Goal: Complete application form

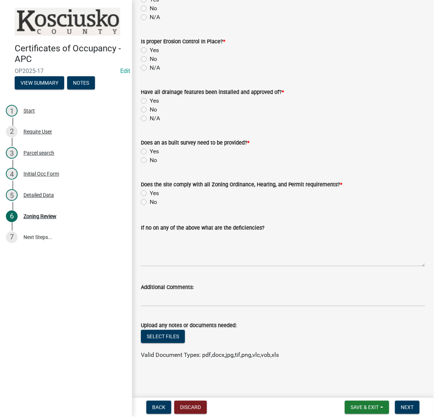
scroll to position [780, 0]
click at [351, 405] on span "Save & Exit" at bounding box center [365, 408] width 28 height 6
click at [331, 380] on button "Save & Exit" at bounding box center [360, 386] width 59 height 18
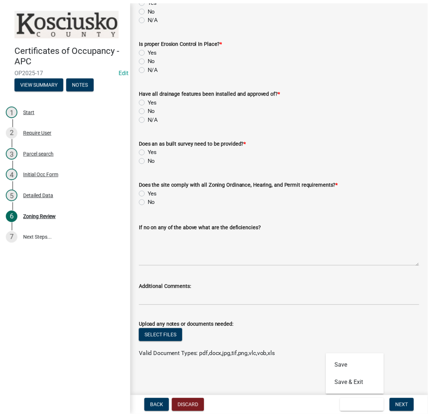
scroll to position [0, 0]
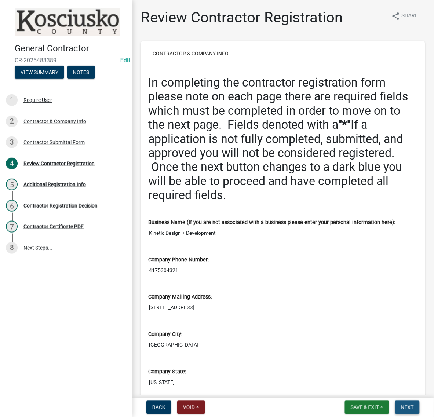
click at [399, 401] on button "Next" at bounding box center [407, 407] width 25 height 13
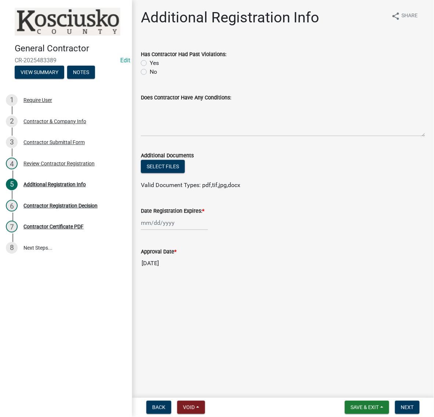
click at [150, 76] on label "No" at bounding box center [153, 72] width 7 height 9
click at [150, 72] on input "No" at bounding box center [152, 70] width 5 height 5
radio input "true"
click at [174, 137] on textarea "Does Contractor Have Any Conditions:" at bounding box center [283, 119] width 284 height 35
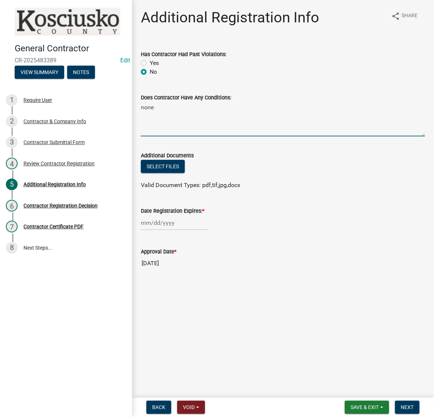
type textarea "none"
click at [175, 231] on div at bounding box center [174, 222] width 67 height 15
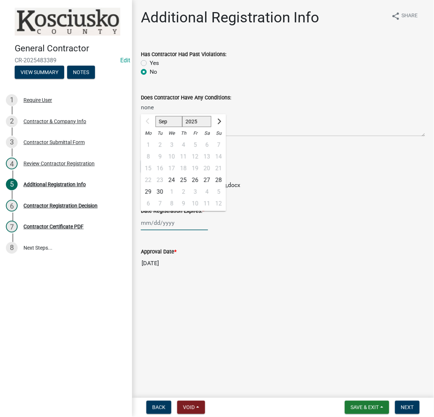
click at [209, 127] on select "2025 2026 2027 2028 2029 2030 2031 2032 2033 2034 2035 2036 2037 2038 2039 2040…" at bounding box center [196, 121] width 29 height 11
select select "2026"
click at [195, 127] on select "2025 2026 2027 2028 2029 2030 2031 2032 2033 2034 2035 2036 2037 2038 2039 2040…" at bounding box center [196, 121] width 29 height 11
click at [189, 186] on div "24" at bounding box center [184, 181] width 12 height 12
type input "09/24/2026"
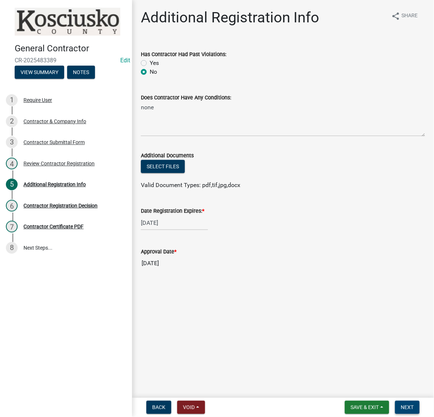
click at [405, 408] on span "Next" at bounding box center [407, 408] width 13 height 6
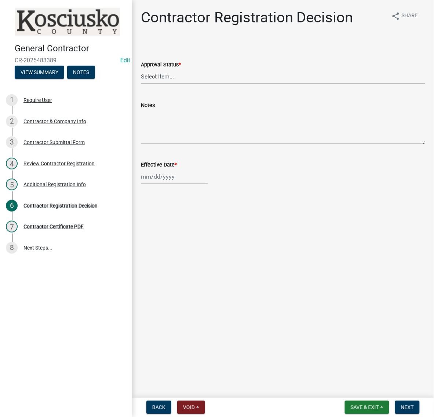
drag, startPoint x: 156, startPoint y: 116, endPoint x: 164, endPoint y: 125, distance: 11.4
click at [156, 84] on select "Select Item... Approved Denied" at bounding box center [283, 76] width 284 height 15
click at [143, 84] on select "Select Item... Approved Denied" at bounding box center [283, 76] width 284 height 15
select select "8e4351d7-4ebf-4714-a7c9-c8187f00e083"
click at [167, 184] on div at bounding box center [174, 176] width 67 height 15
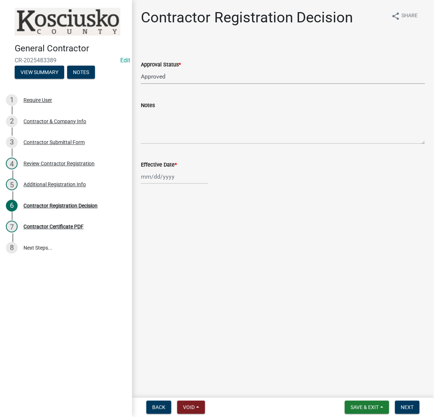
select select "9"
select select "2025"
click at [178, 265] on div "24" at bounding box center [172, 260] width 12 height 12
type input "09/24/2025"
click at [401, 405] on span "Next" at bounding box center [407, 408] width 13 height 6
